Goal: Task Accomplishment & Management: Manage account settings

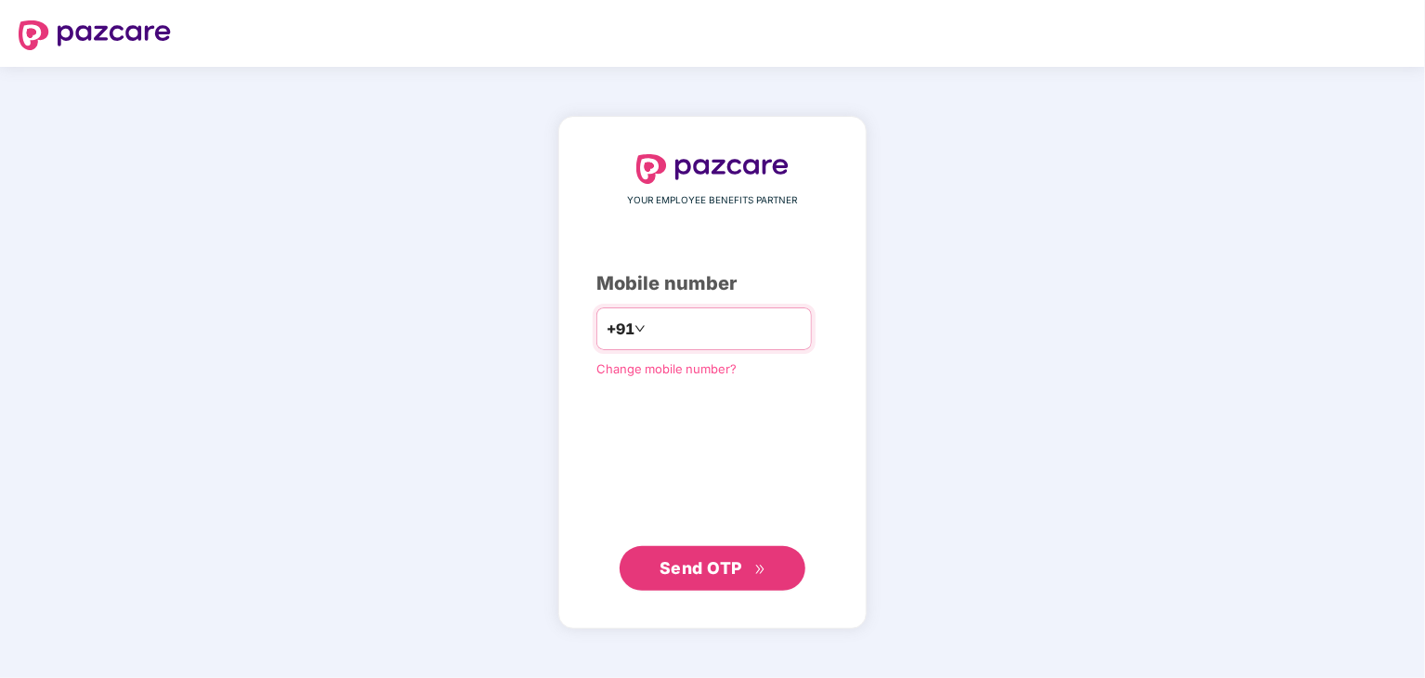
type input "**********"
click at [743, 573] on span "Send OTP" at bounding box center [713, 569] width 107 height 26
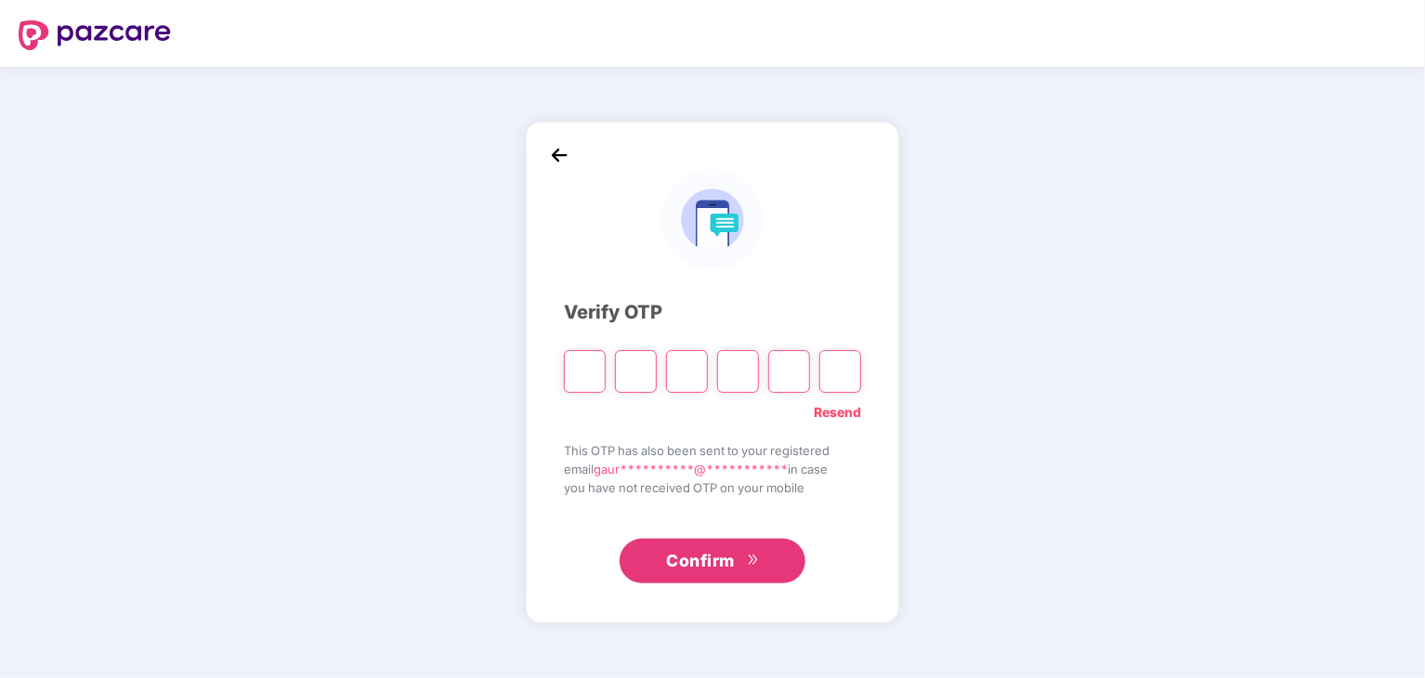
type input "*"
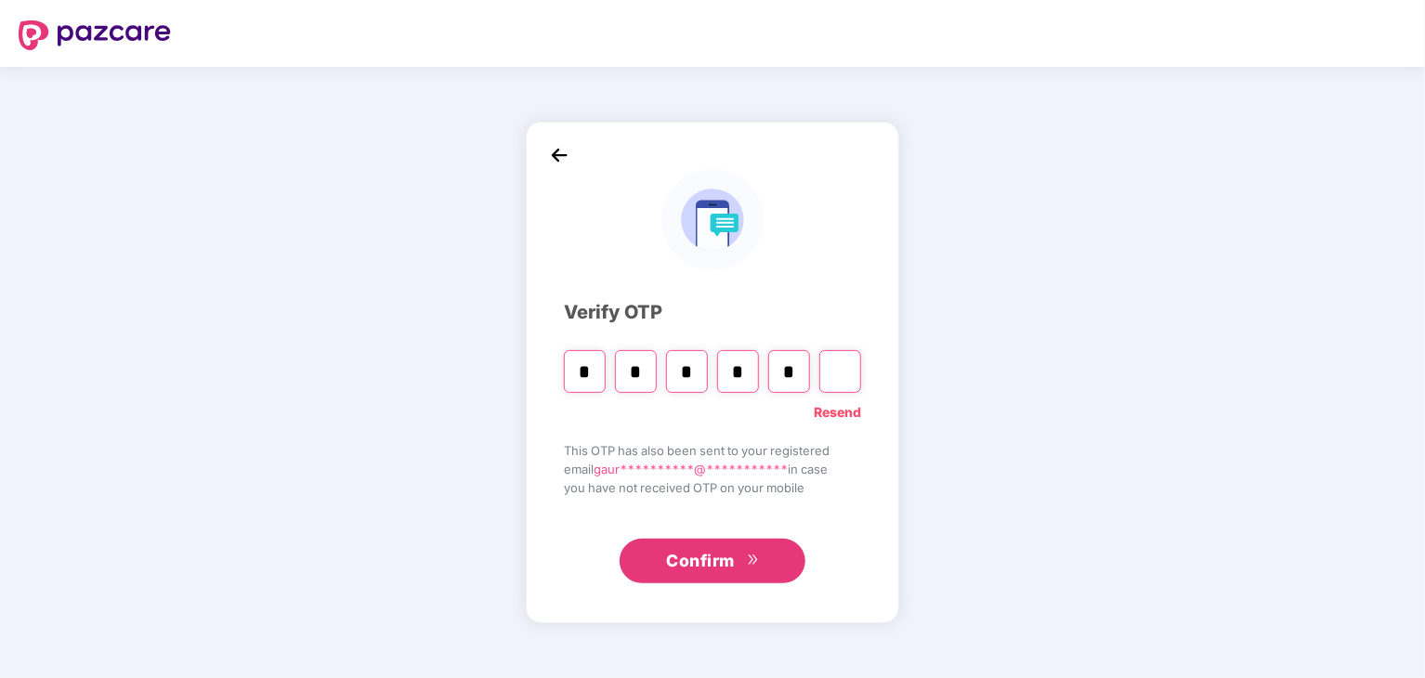
type input "*"
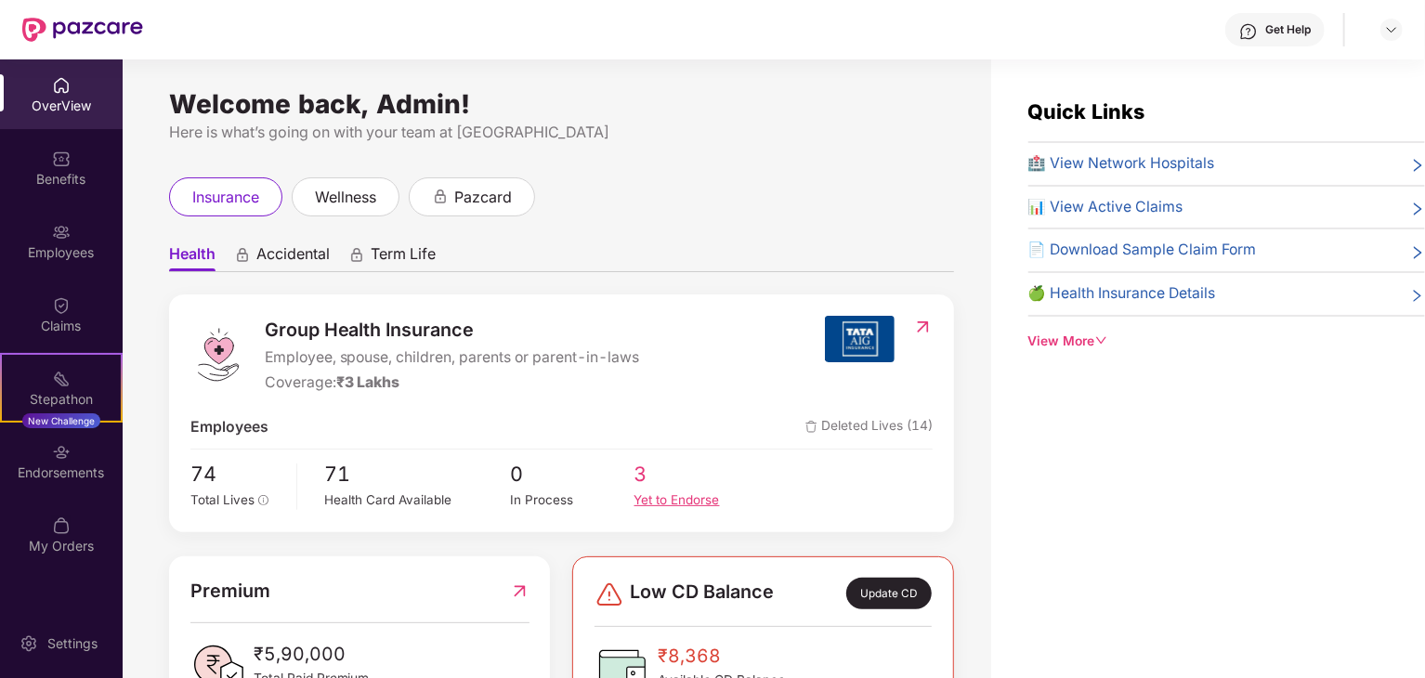
click at [654, 498] on div "Yet to Endorse" at bounding box center [697, 501] width 124 height 20
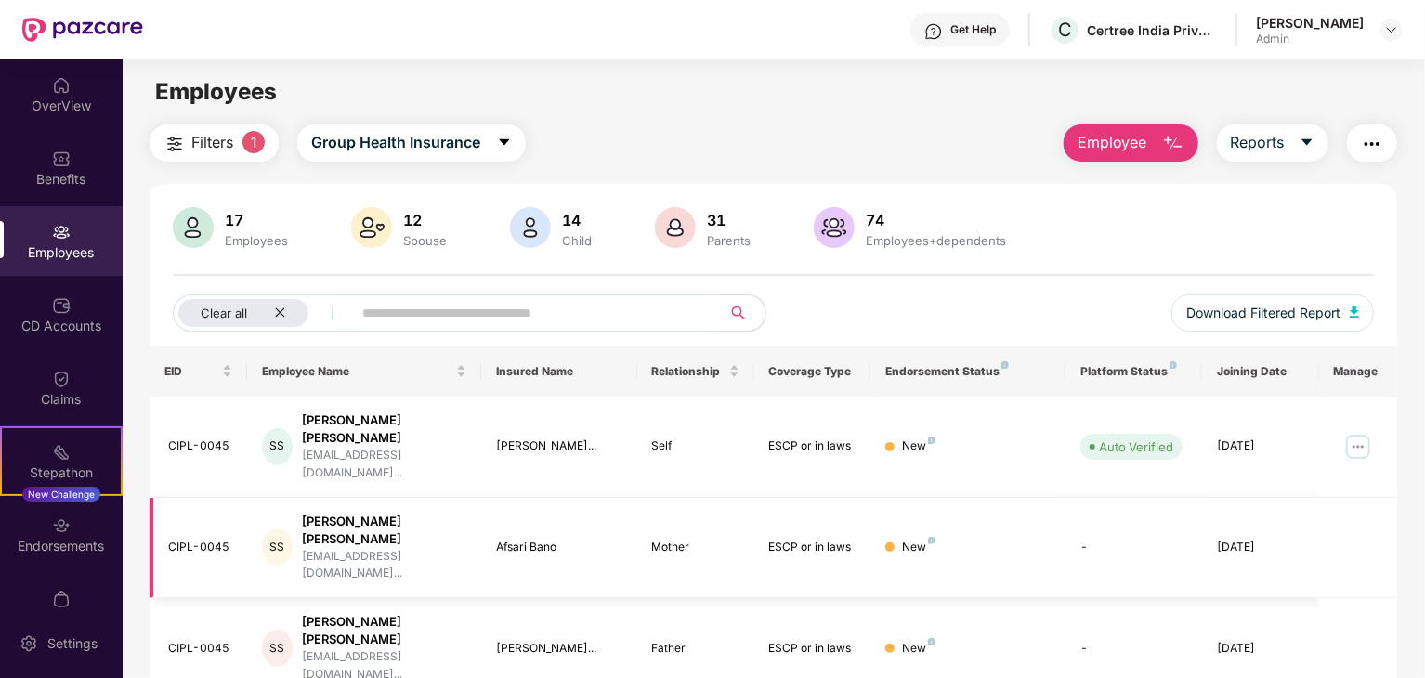
click at [682, 539] on div "Mother" at bounding box center [695, 548] width 87 height 18
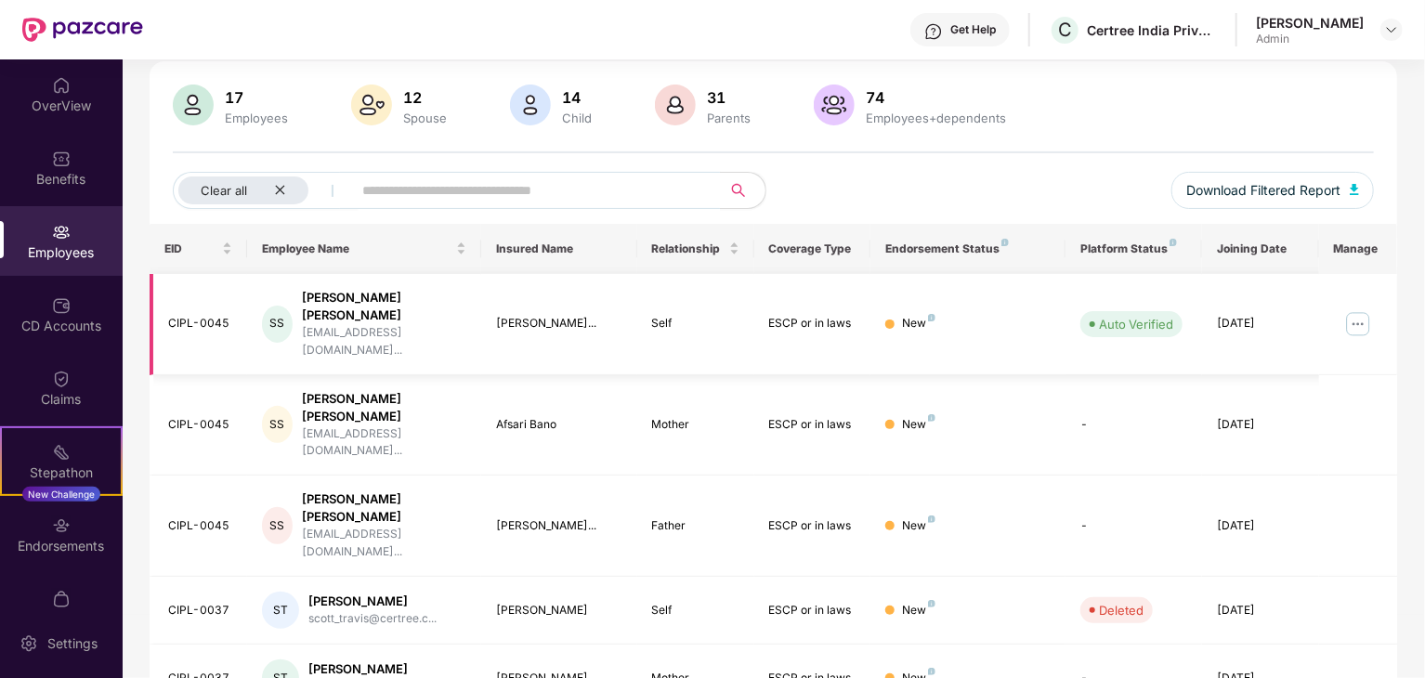
click at [1363, 309] on img at bounding box center [1359, 324] width 30 height 30
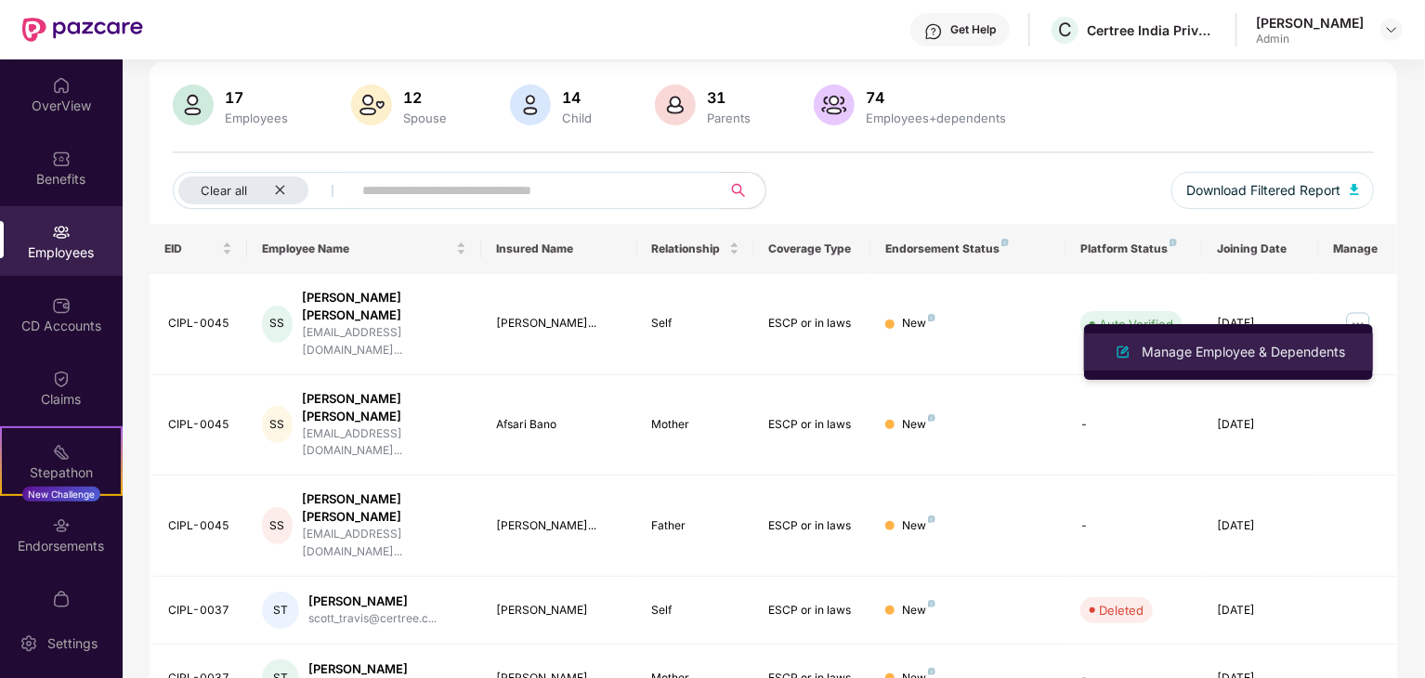
click at [1294, 347] on div "Manage Employee & Dependents" at bounding box center [1243, 352] width 211 height 20
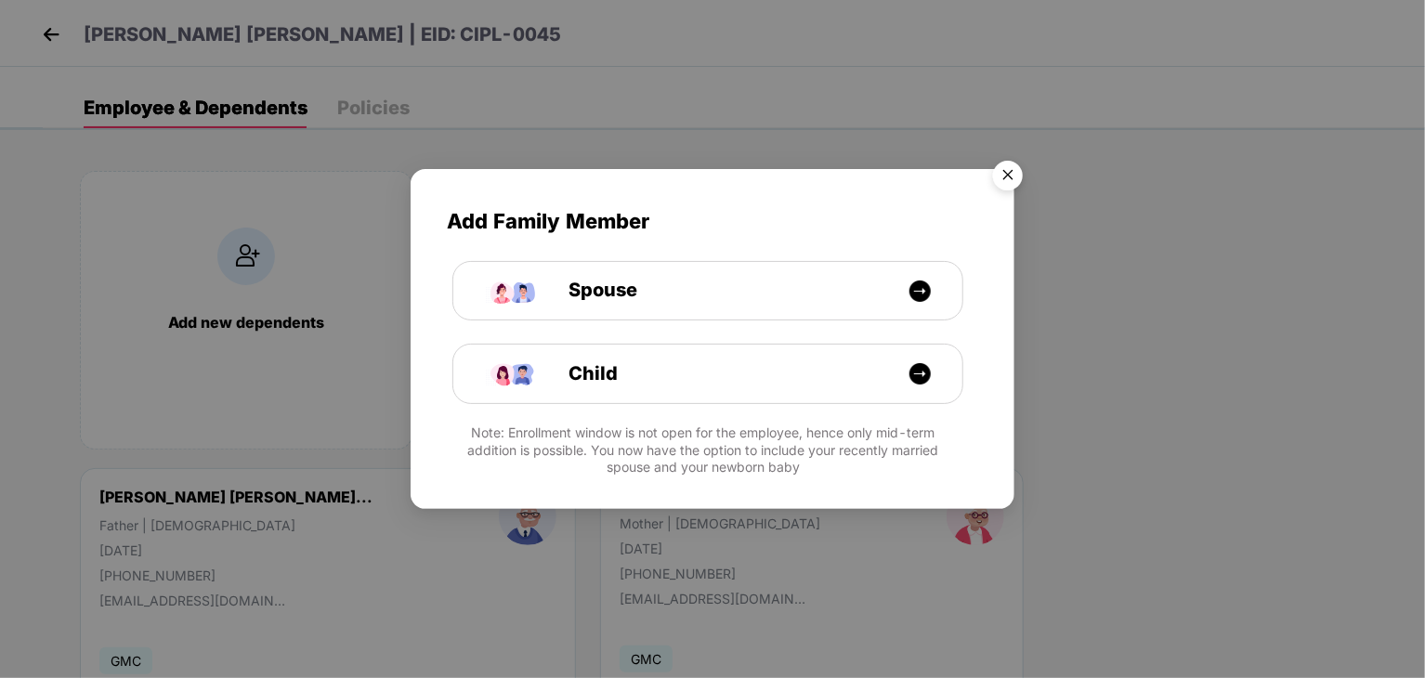
click at [1016, 178] on img "Close" at bounding box center [1008, 178] width 52 height 52
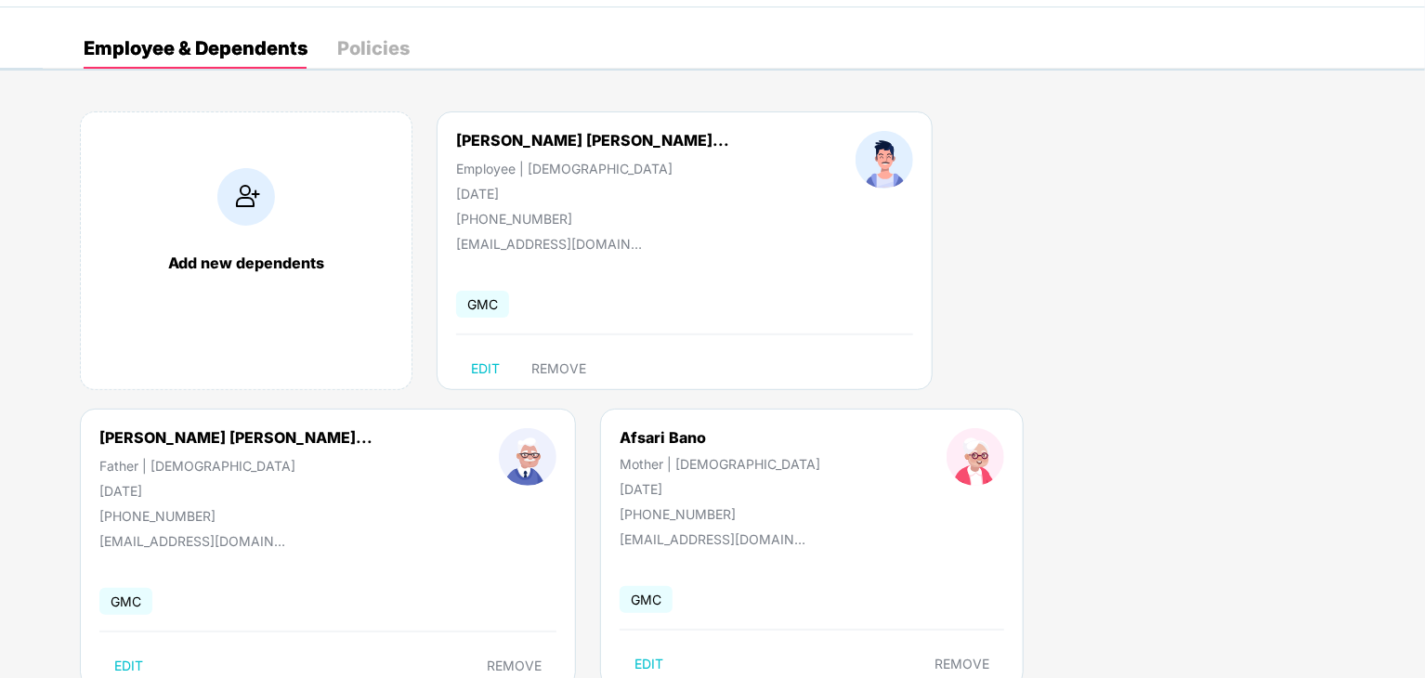
scroll to position [0, 0]
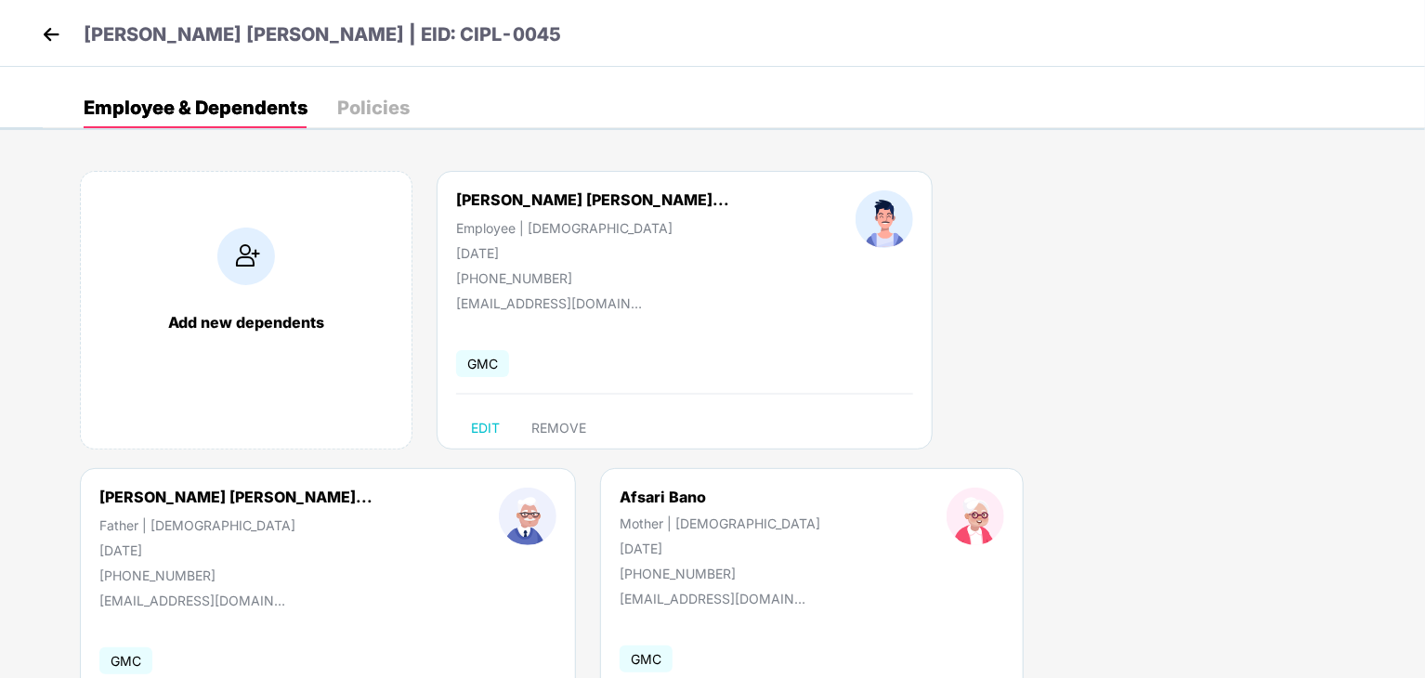
click at [51, 35] on img at bounding box center [51, 34] width 28 height 28
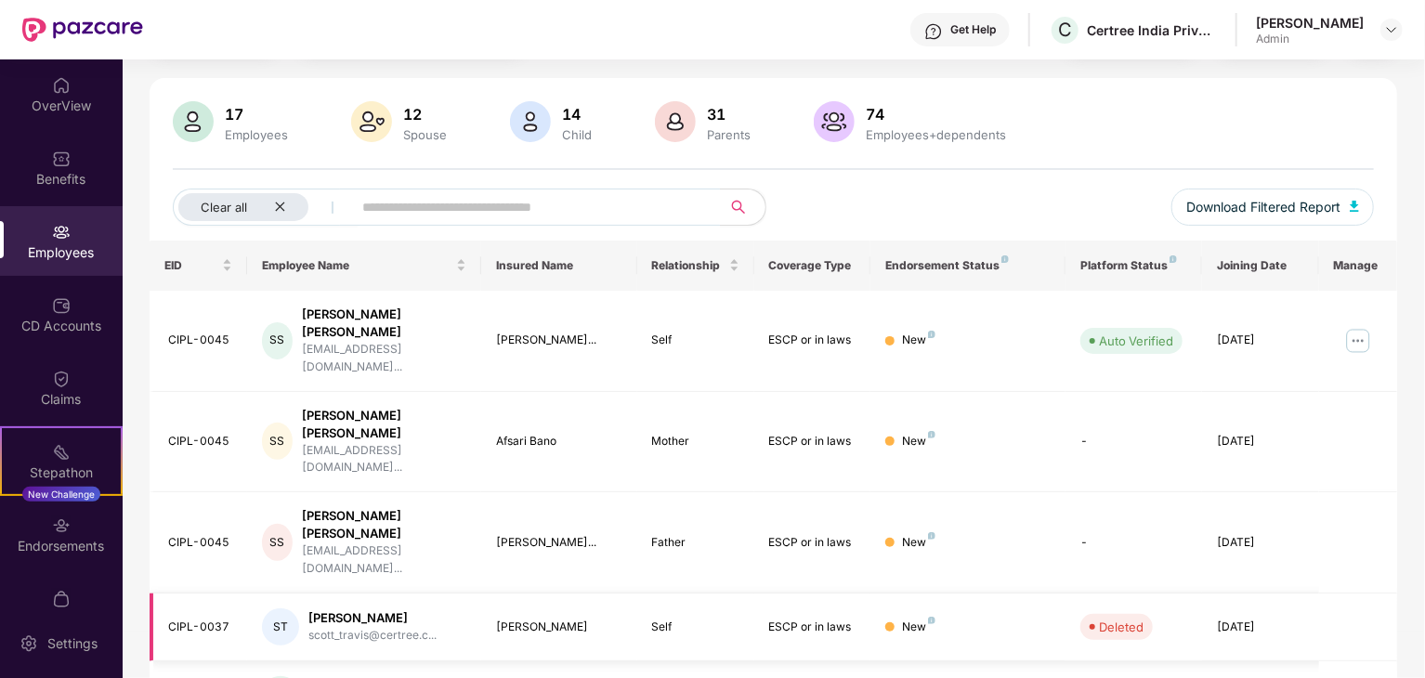
scroll to position [123, 0]
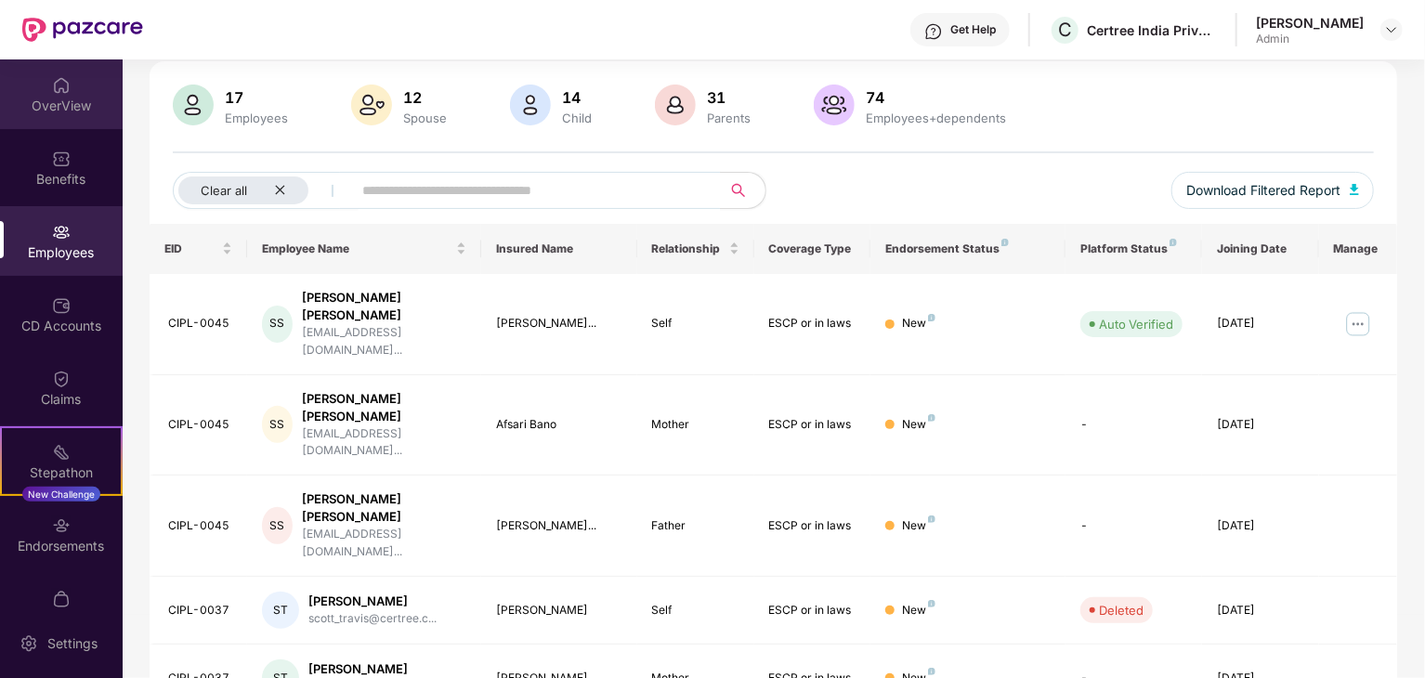
click at [58, 98] on div "OverView" at bounding box center [61, 106] width 123 height 19
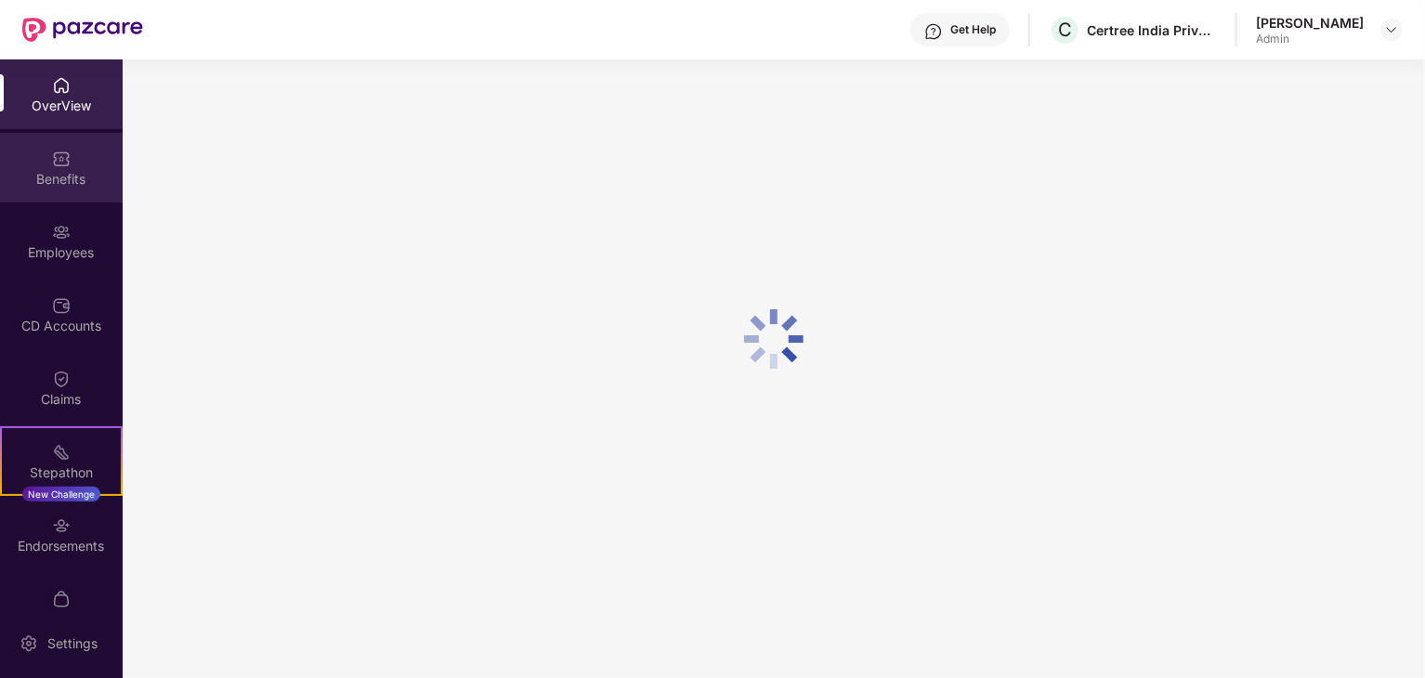
click at [63, 160] on img at bounding box center [61, 159] width 19 height 19
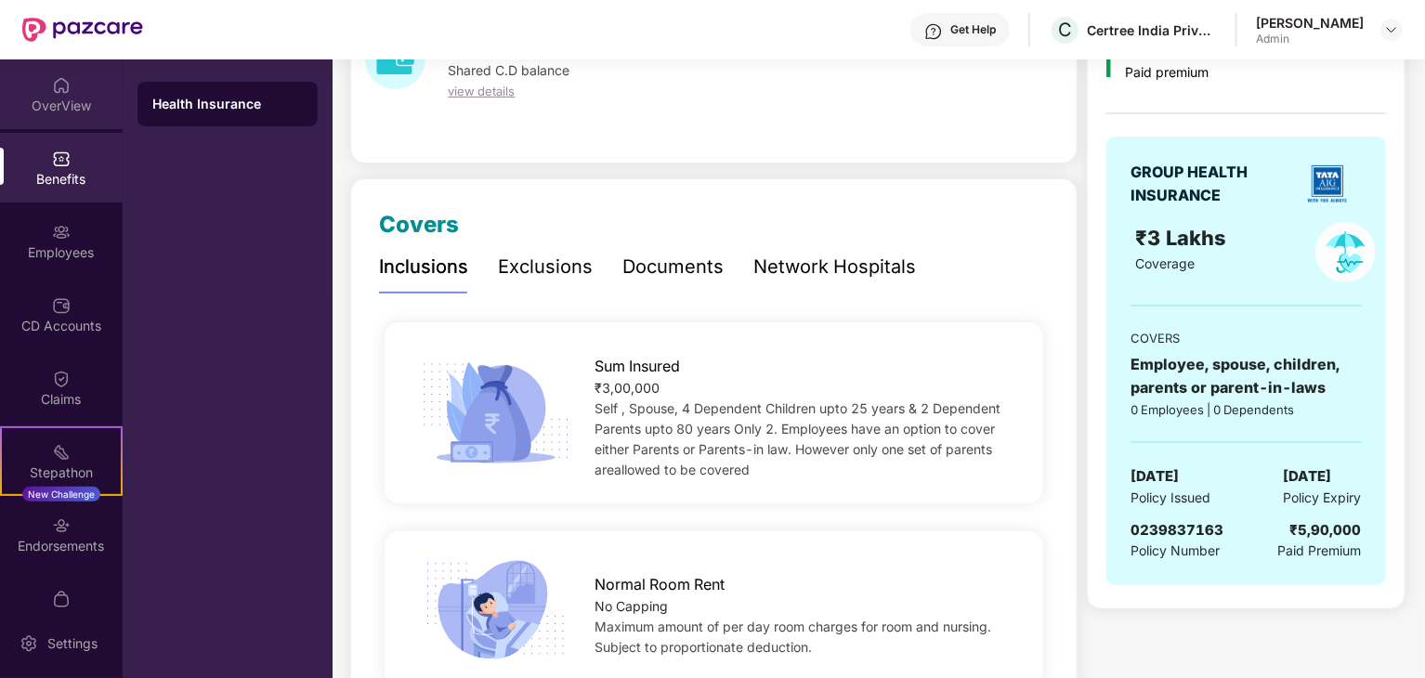
click at [63, 86] on img at bounding box center [61, 85] width 19 height 19
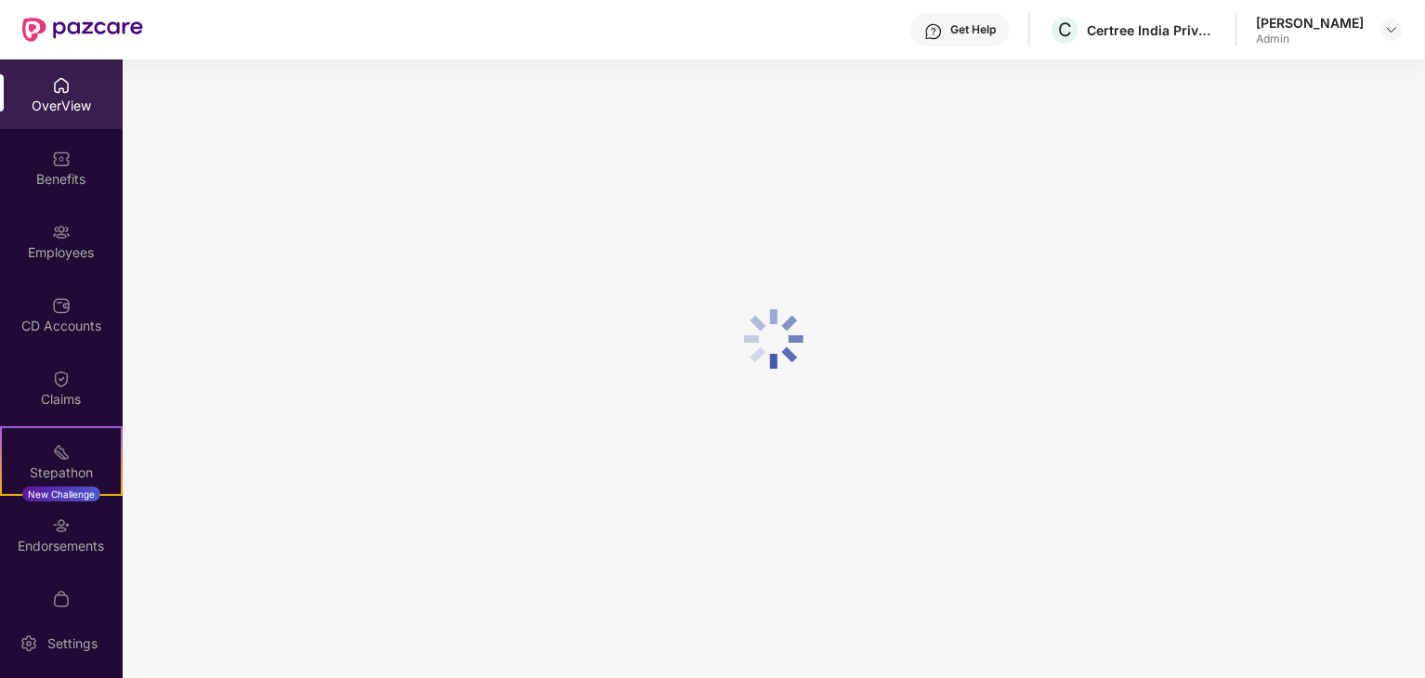
scroll to position [59, 0]
